Goal: Find specific page/section: Find specific page/section

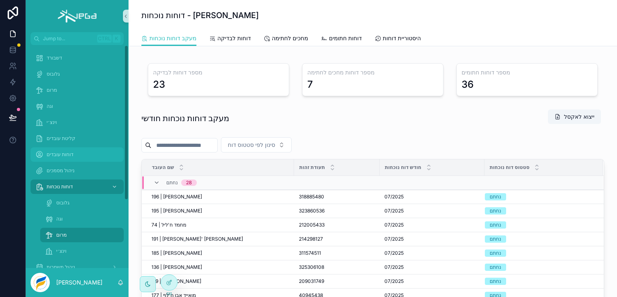
scroll to position [155, 0]
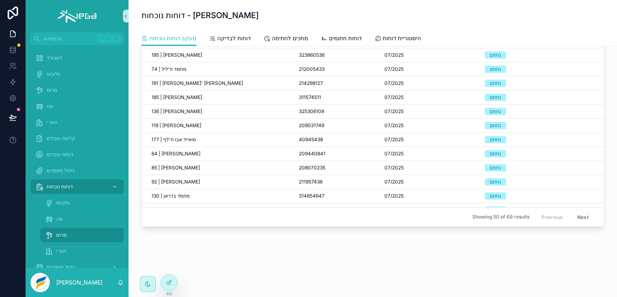
click at [59, 233] on span "מרום" at bounding box center [61, 234] width 10 height 6
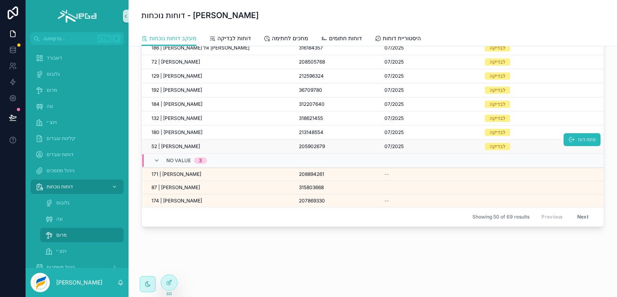
scroll to position [582, 0]
click at [168, 281] on icon at bounding box center [169, 283] width 4 height 4
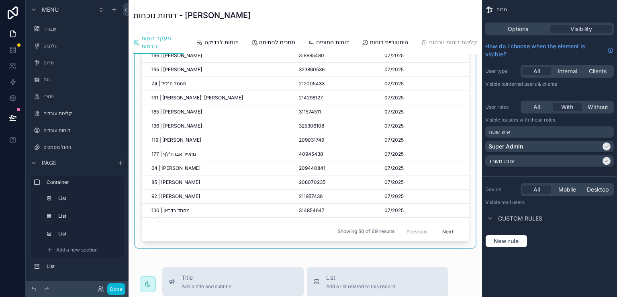
click at [464, 68] on div "scrollable content" at bounding box center [305, 106] width 341 height 283
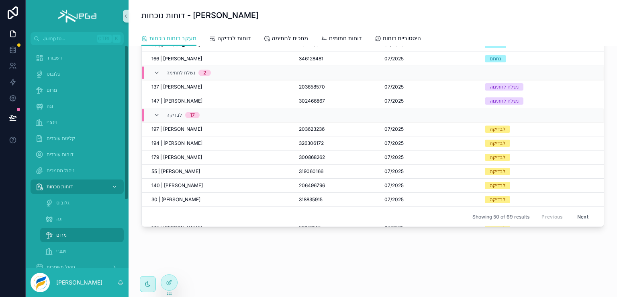
scroll to position [414, 0]
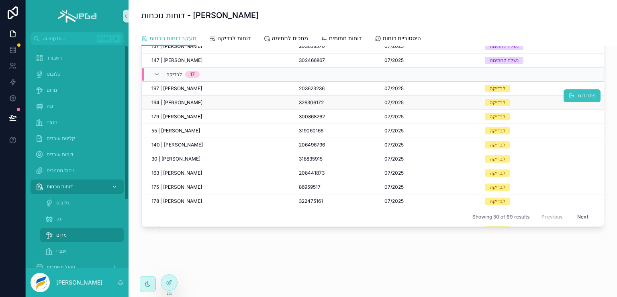
click at [578, 92] on span "פתח דוח" at bounding box center [587, 95] width 18 height 6
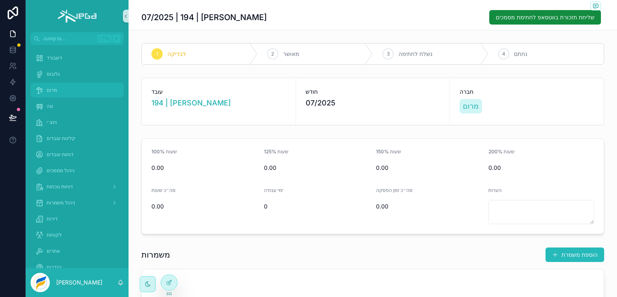
click at [49, 86] on div "מרום" at bounding box center [77, 90] width 84 height 13
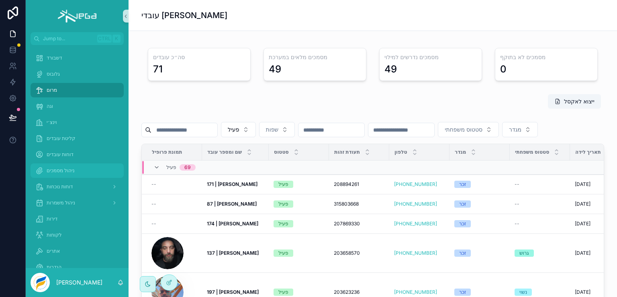
click at [59, 171] on span "ניהול מסמכים" at bounding box center [61, 170] width 28 height 6
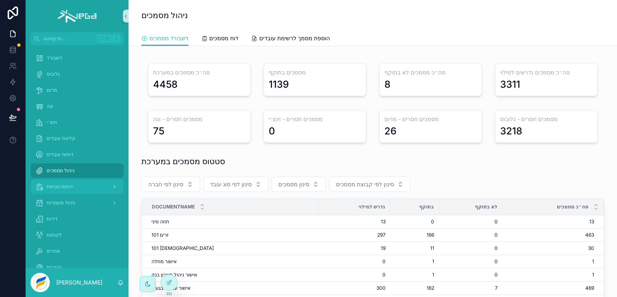
click at [59, 187] on span "דוחות נוכחות" at bounding box center [60, 186] width 26 height 6
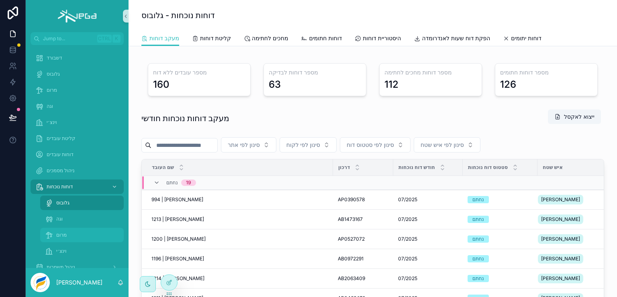
click at [65, 232] on span "מרום" at bounding box center [61, 234] width 10 height 6
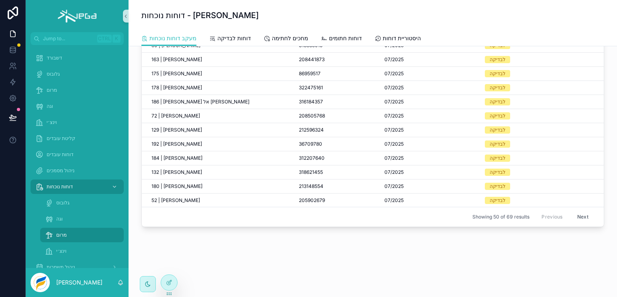
scroll to position [571, 0]
